Goal: Task Accomplishment & Management: Manage account settings

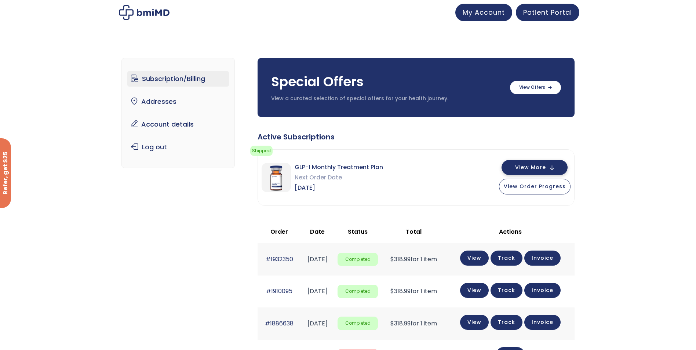
click at [536, 168] on span "View More" at bounding box center [530, 167] width 31 height 5
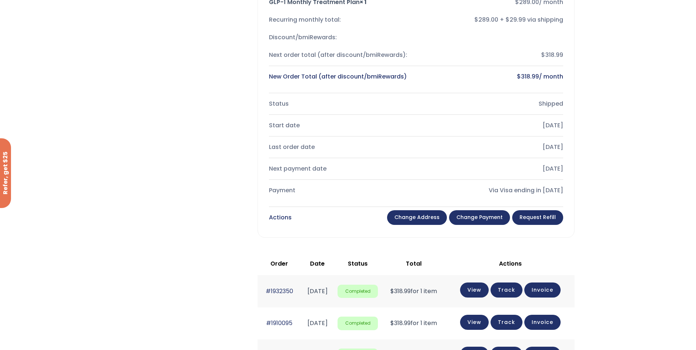
scroll to position [367, 0]
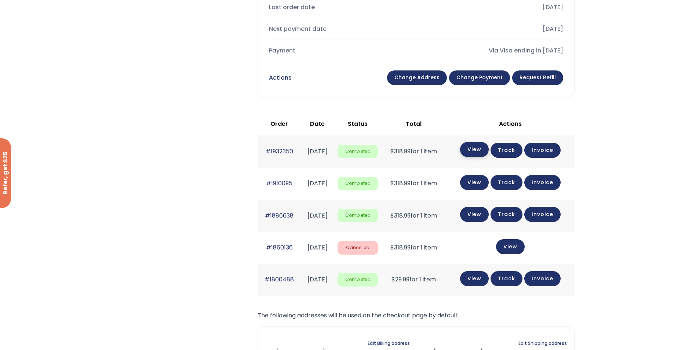
click at [483, 151] on link "View" at bounding box center [474, 149] width 29 height 15
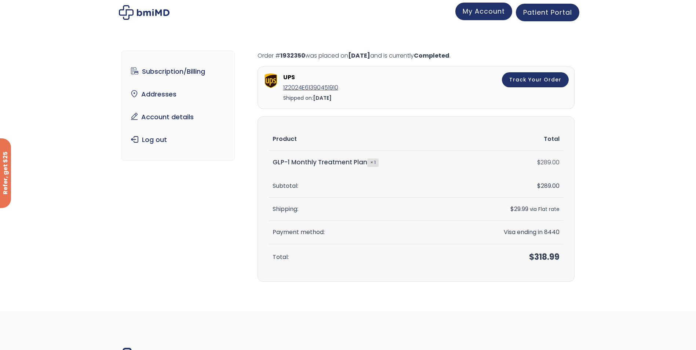
click at [479, 11] on span "My Account" at bounding box center [483, 11] width 42 height 9
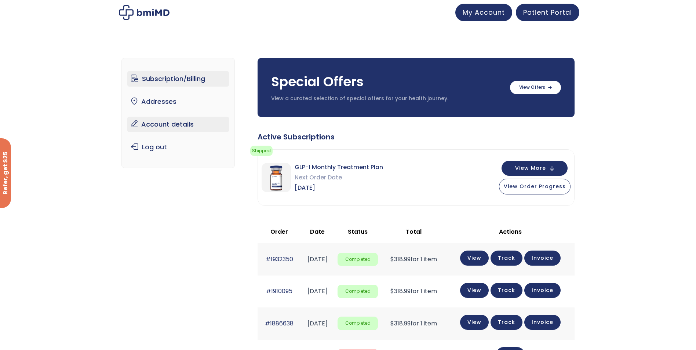
click at [171, 124] on link "Account details" at bounding box center [178, 124] width 102 height 15
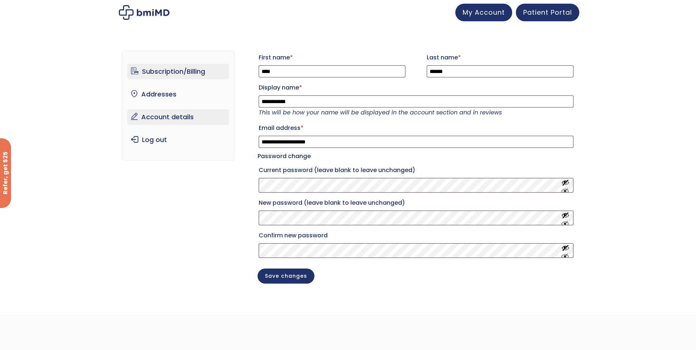
click at [168, 72] on link "Subscription/Billing" at bounding box center [178, 71] width 102 height 15
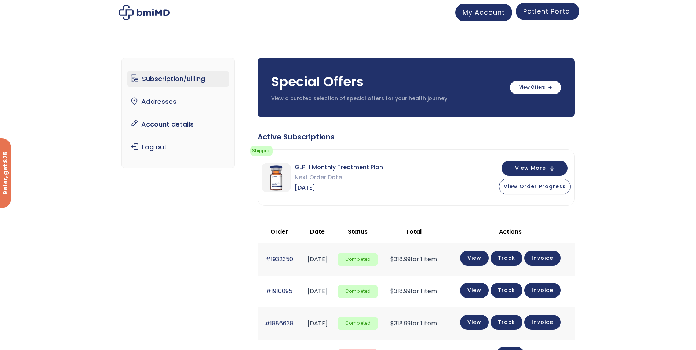
click at [560, 9] on span "Patient Portal" at bounding box center [547, 11] width 49 height 9
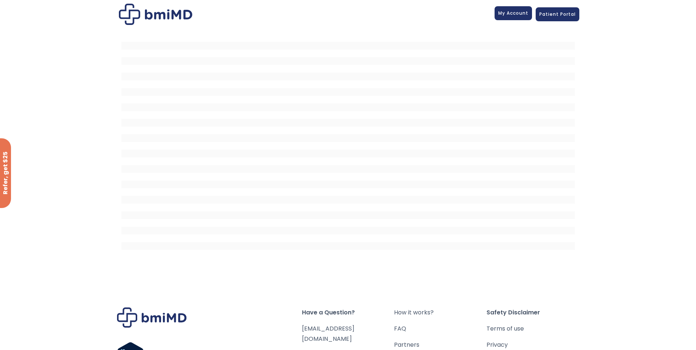
click at [517, 14] on span "My Account" at bounding box center [513, 13] width 30 height 6
